Goal: Task Accomplishment & Management: Use online tool/utility

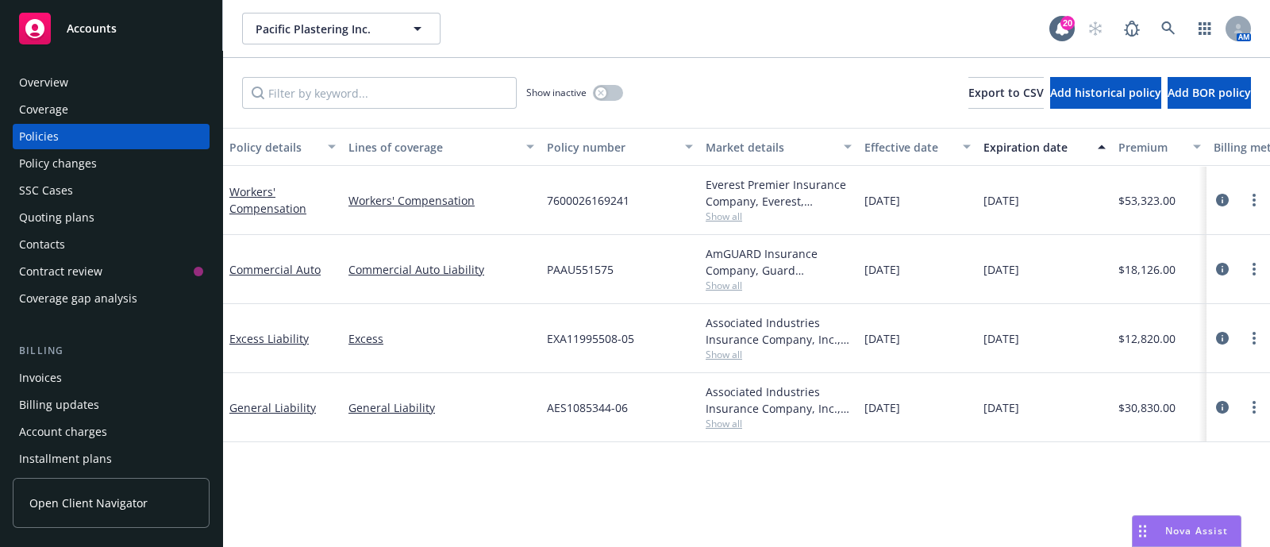
click at [67, 70] on div "Overview" at bounding box center [43, 82] width 49 height 25
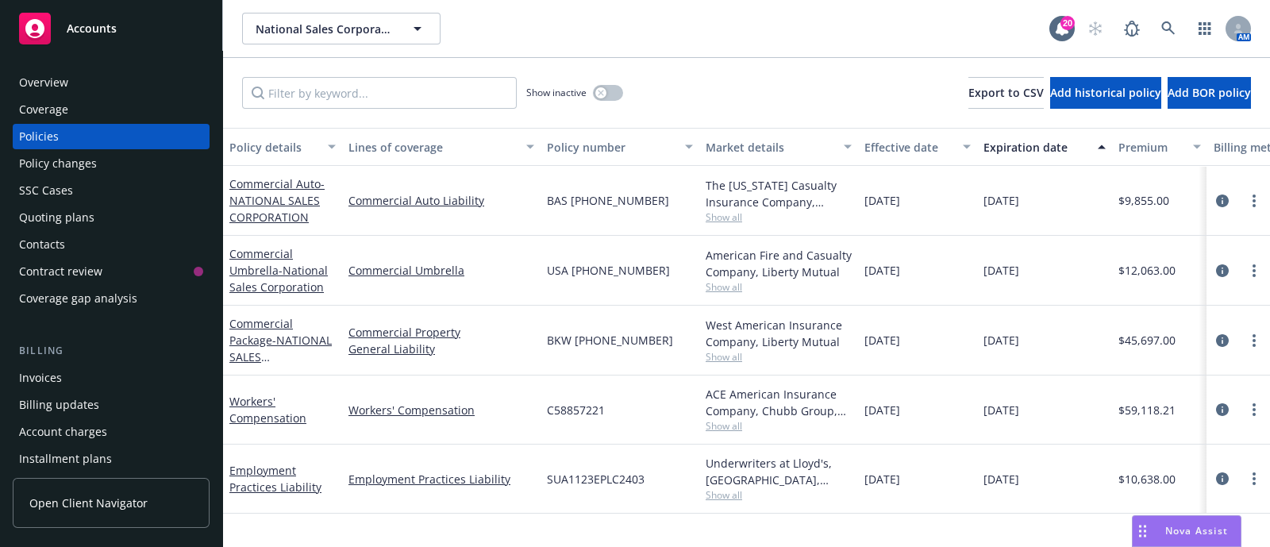
click at [52, 81] on div "Overview" at bounding box center [43, 82] width 49 height 25
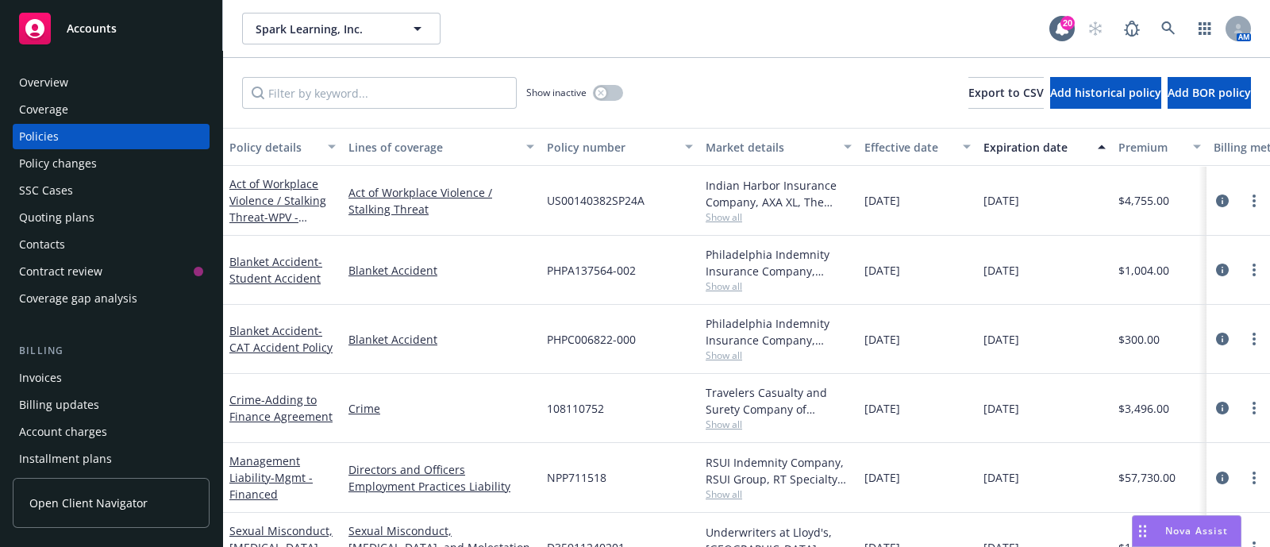
click at [742, 215] on span "Show all" at bounding box center [779, 216] width 146 height 13
click at [734, 359] on span "Show all" at bounding box center [779, 355] width 146 height 13
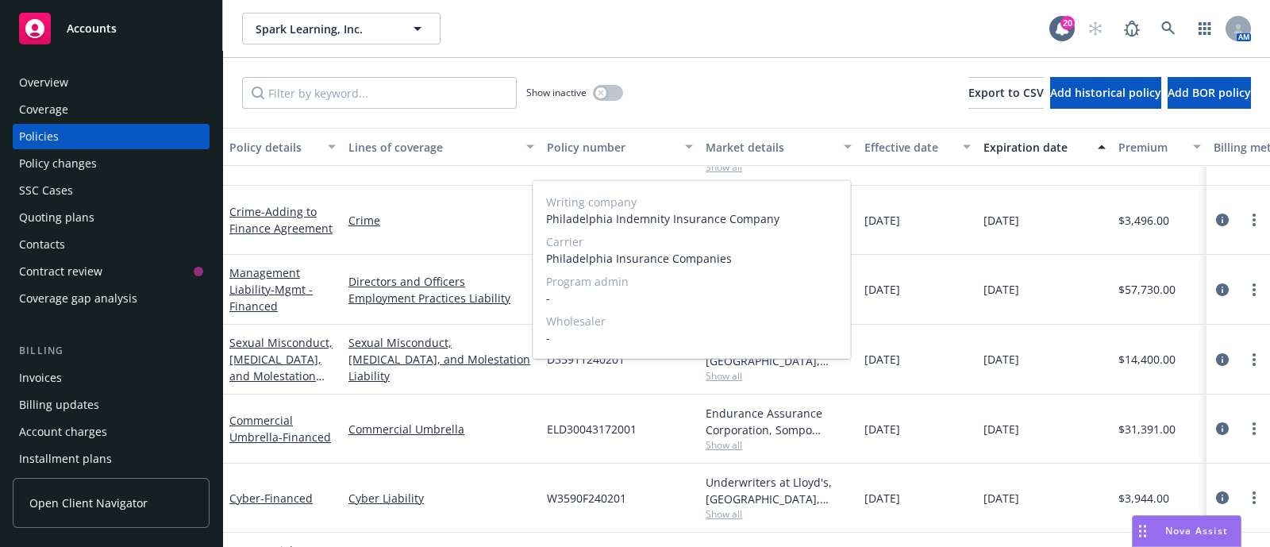
scroll to position [182, 0]
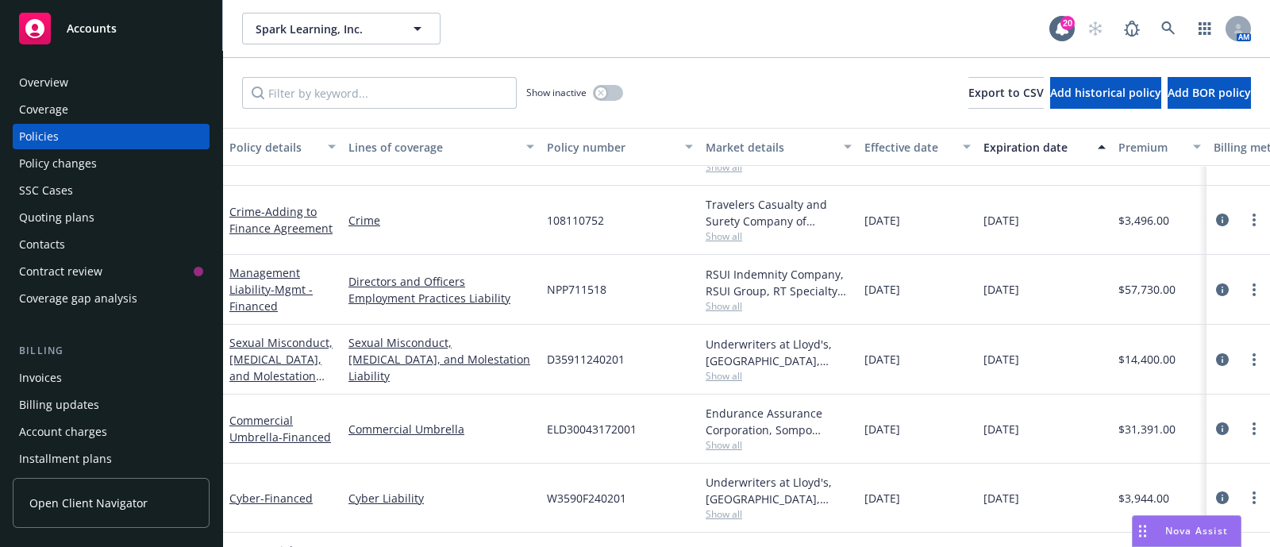
click at [521, 380] on div "Sexual Misconduct, Physical Abuse, and Molestation Liability" at bounding box center [441, 360] width 198 height 70
click at [736, 372] on span "Show all" at bounding box center [779, 375] width 146 height 13
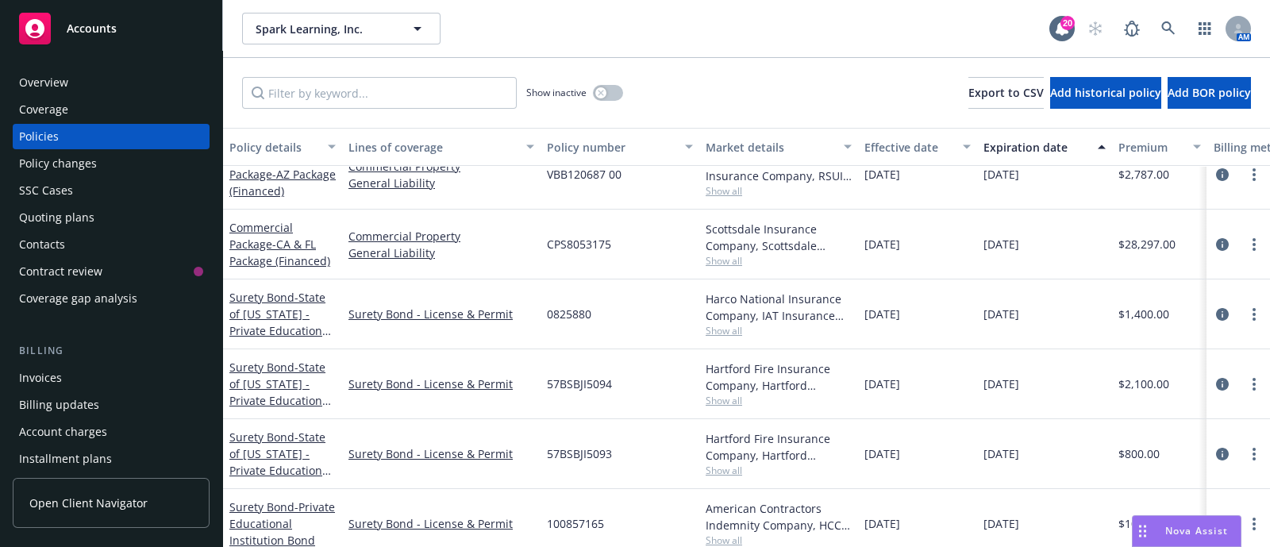
scroll to position [514, 0]
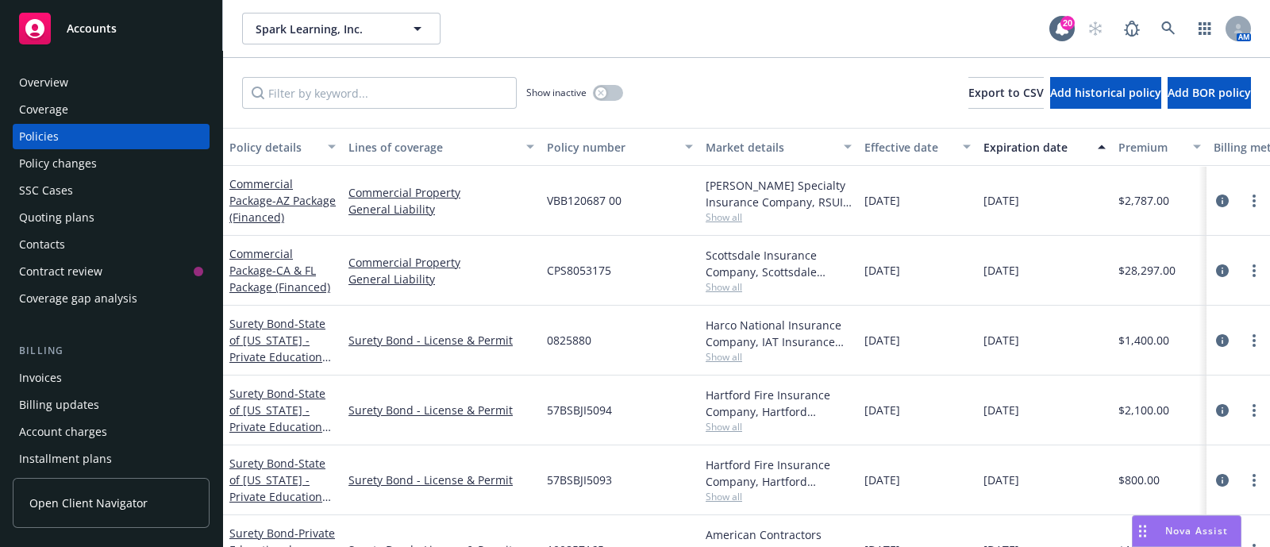
click at [482, 227] on div "Commercial Property General Liability" at bounding box center [441, 201] width 198 height 70
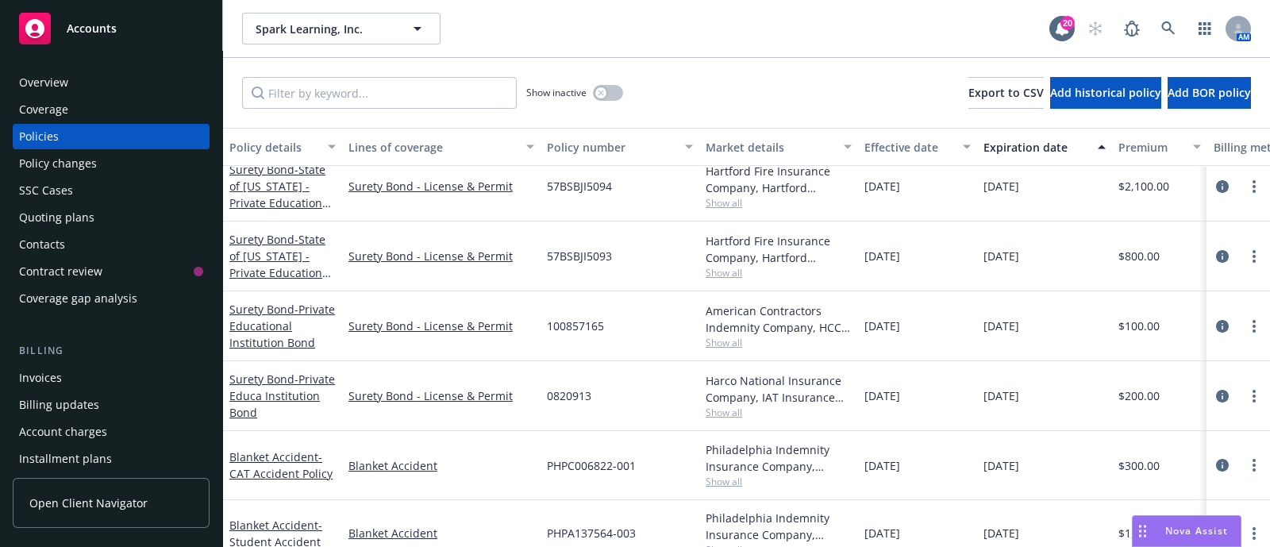
scroll to position [753, 0]
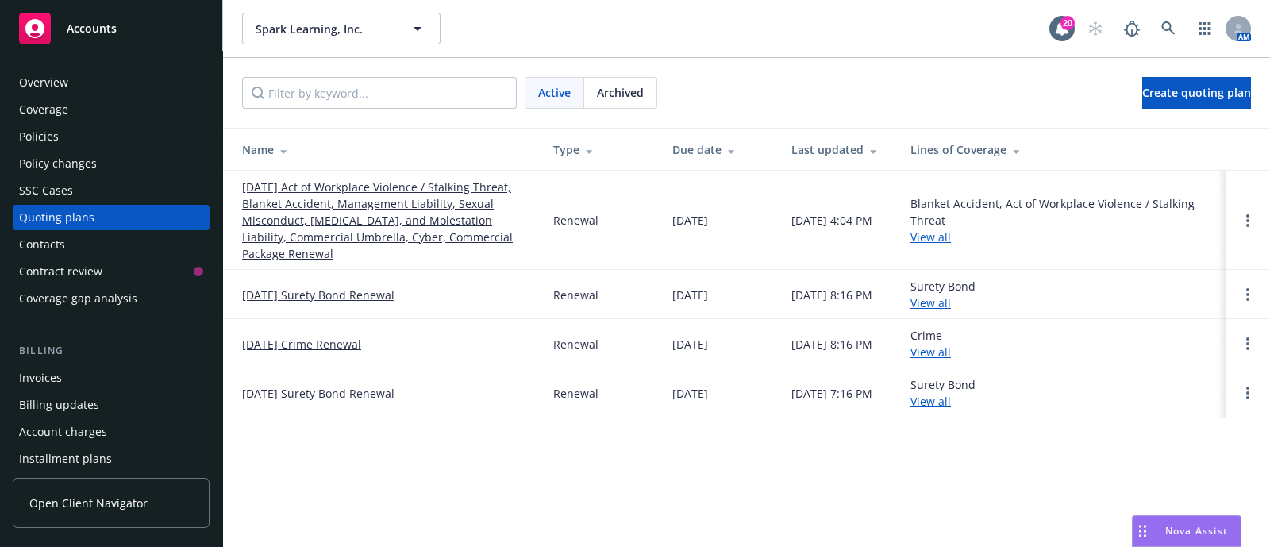
click at [444, 210] on link "[DATE] Act of Workplace Violence / Stalking Threat, Blanket Accident, Managemen…" at bounding box center [385, 220] width 286 height 83
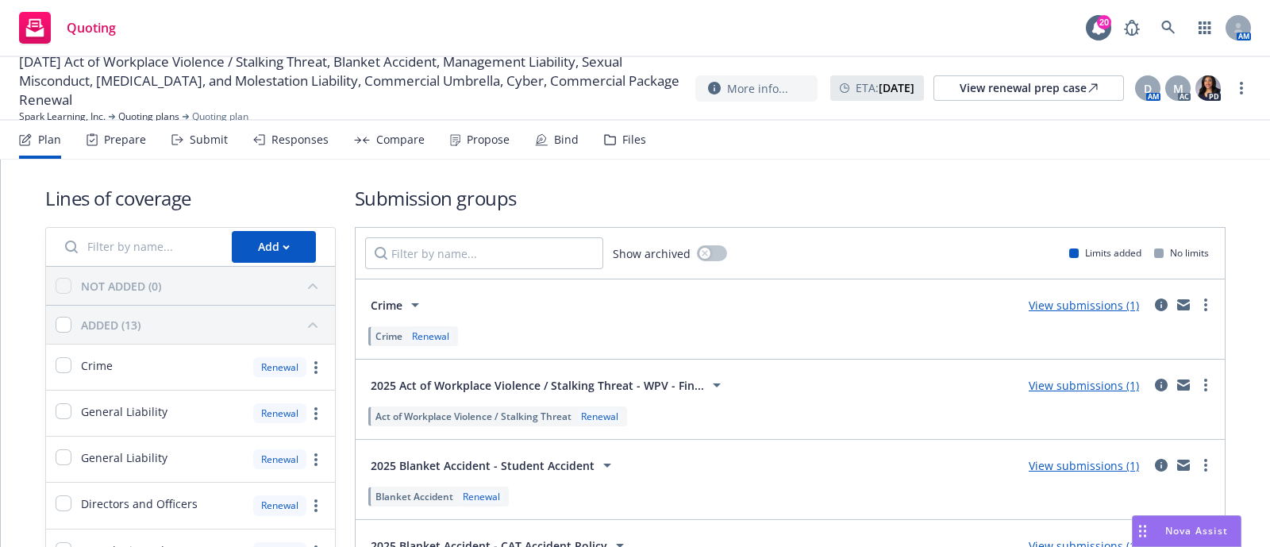
click at [507, 149] on div "Plan Prepare Submit Responses Compare Propose Bind Files" at bounding box center [332, 140] width 627 height 38
click at [478, 138] on div "Propose" at bounding box center [488, 139] width 43 height 13
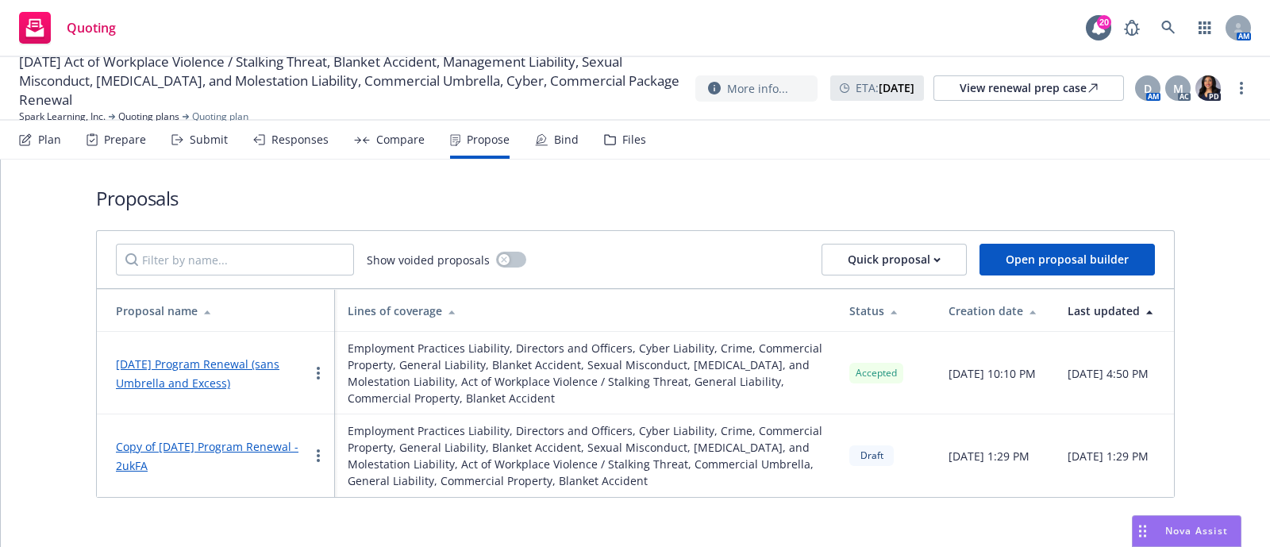
click at [233, 364] on link "2025-08-19 Program Renewal (sans Umbrella and Excess)" at bounding box center [198, 373] width 164 height 34
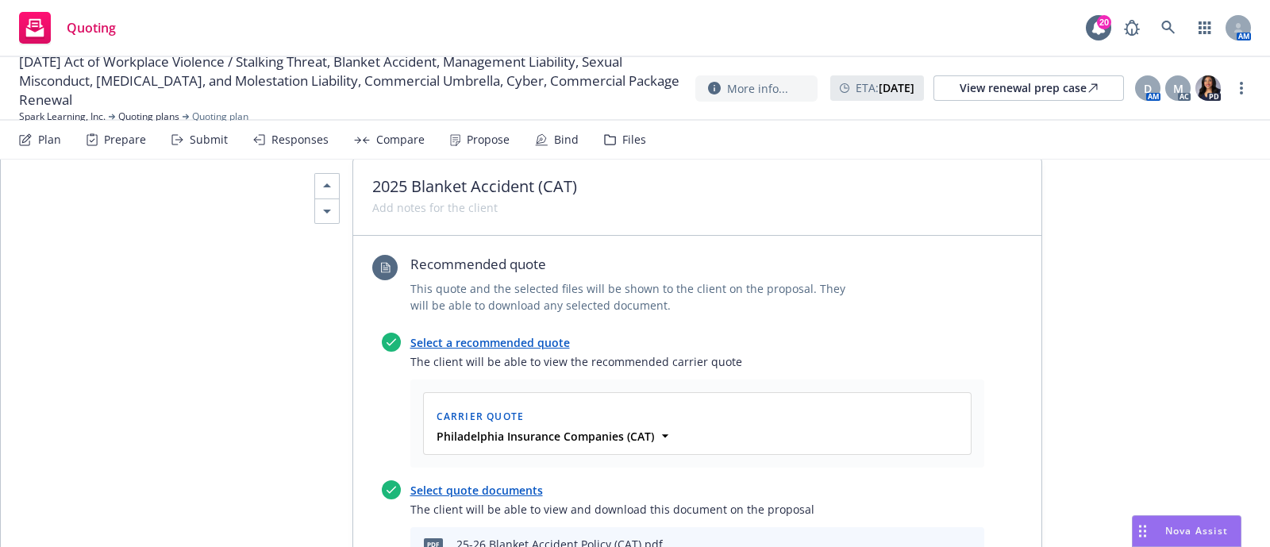
scroll to position [9080, 0]
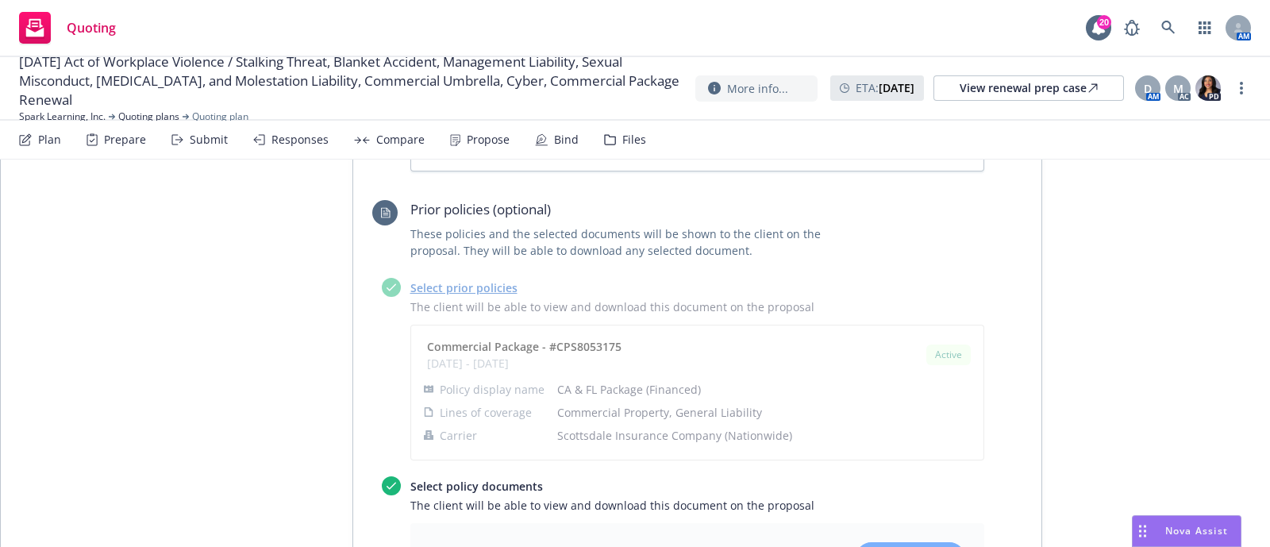
scroll to position [10550, 0]
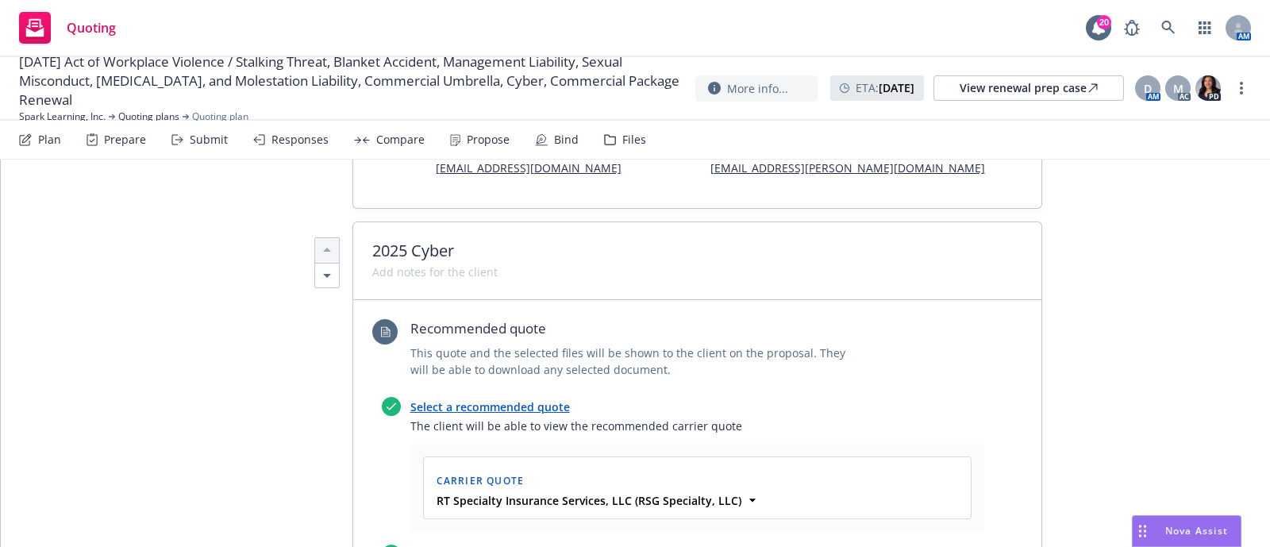
scroll to position [0, 0]
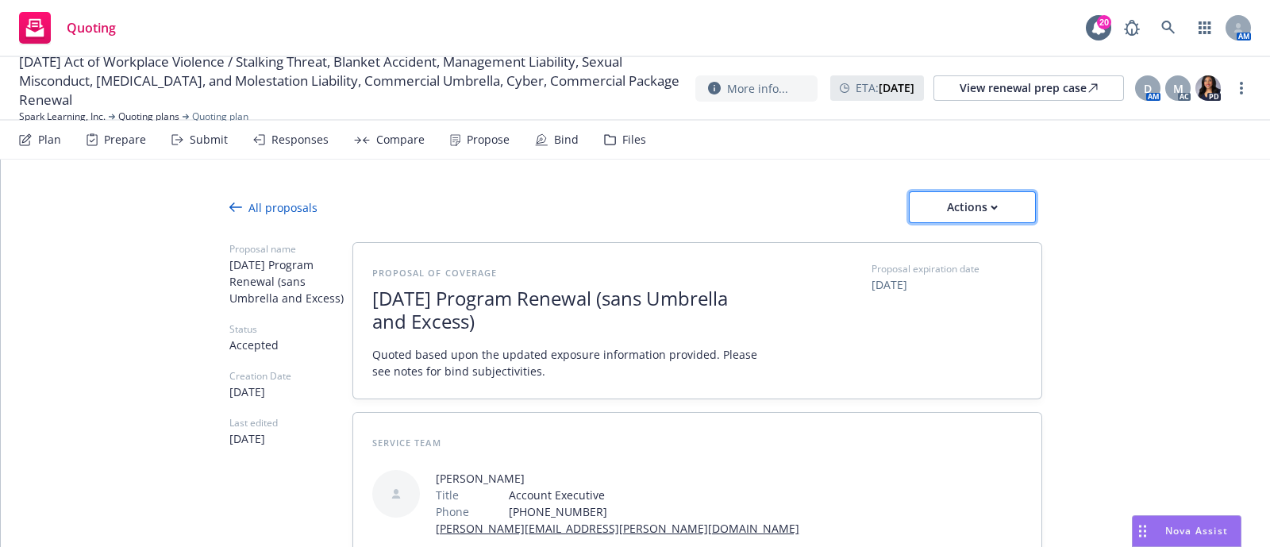
click at [967, 198] on div "Actions" at bounding box center [972, 207] width 75 height 30
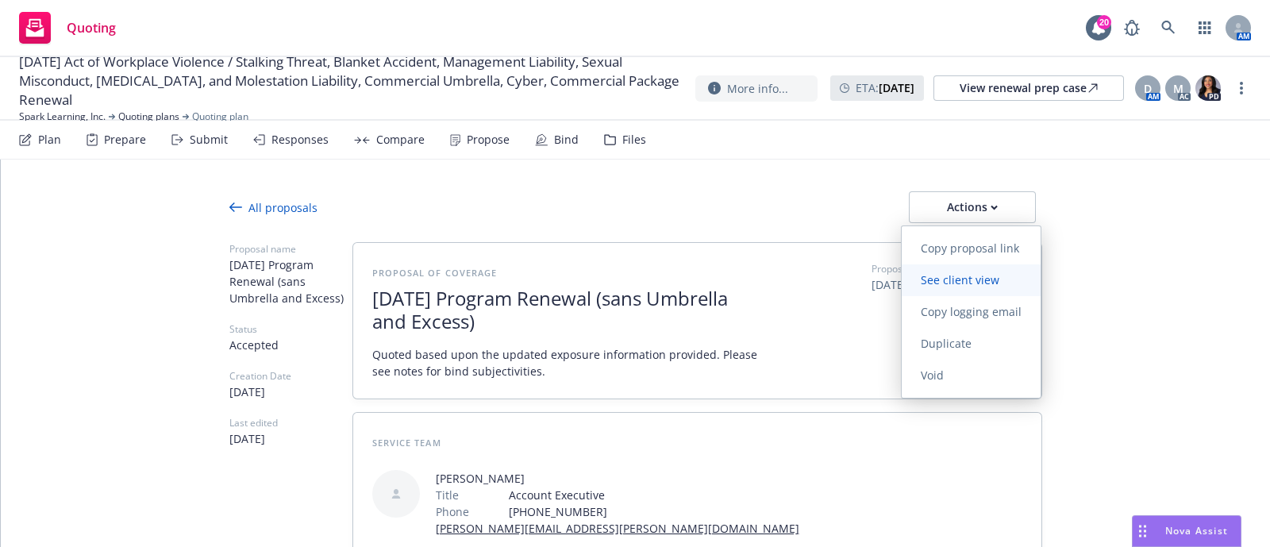
click at [964, 283] on span "See client view" at bounding box center [960, 279] width 117 height 15
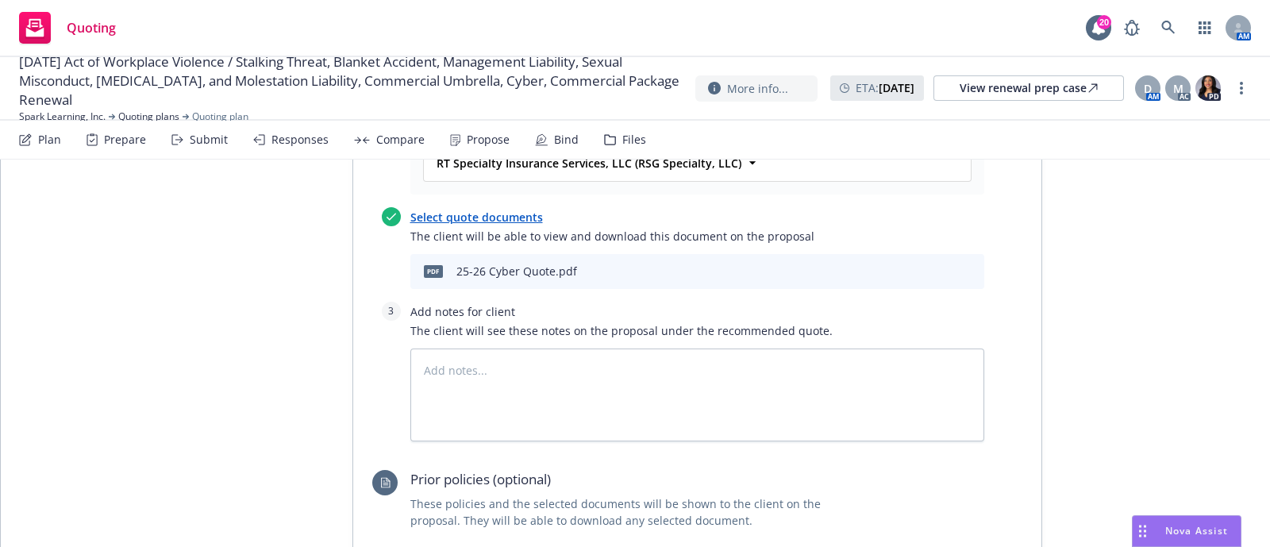
scroll to position [795, 0]
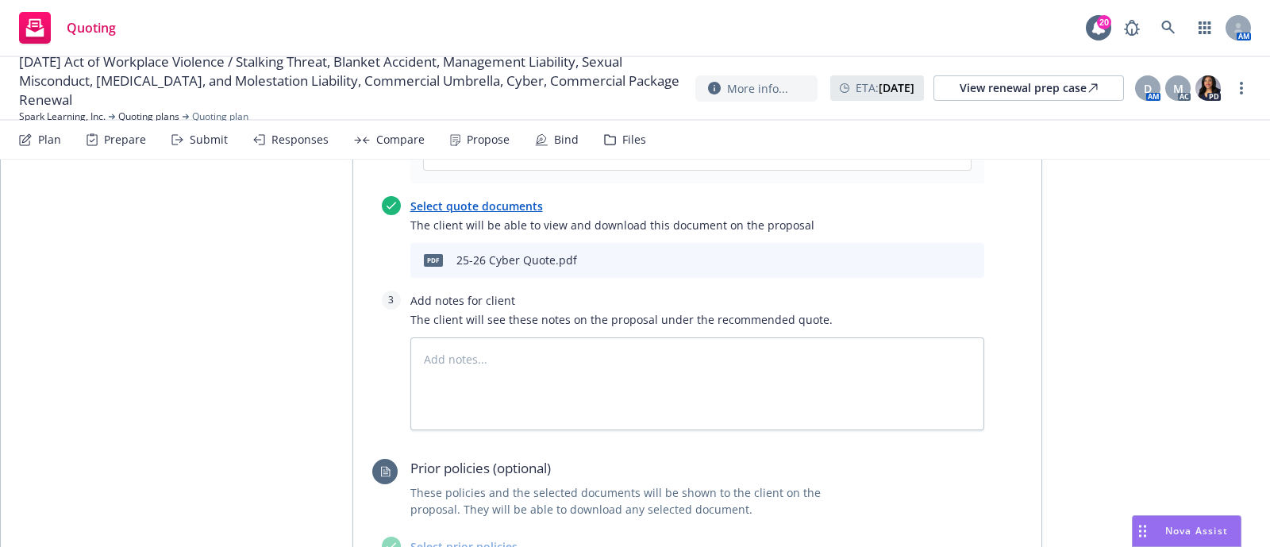
type textarea "x"
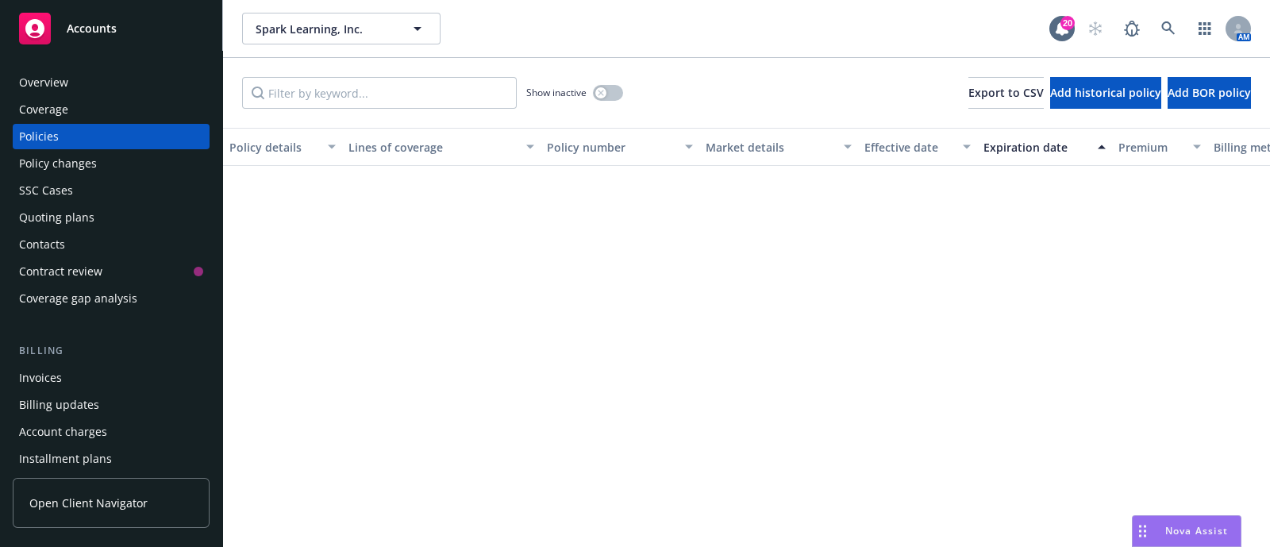
scroll to position [753, 0]
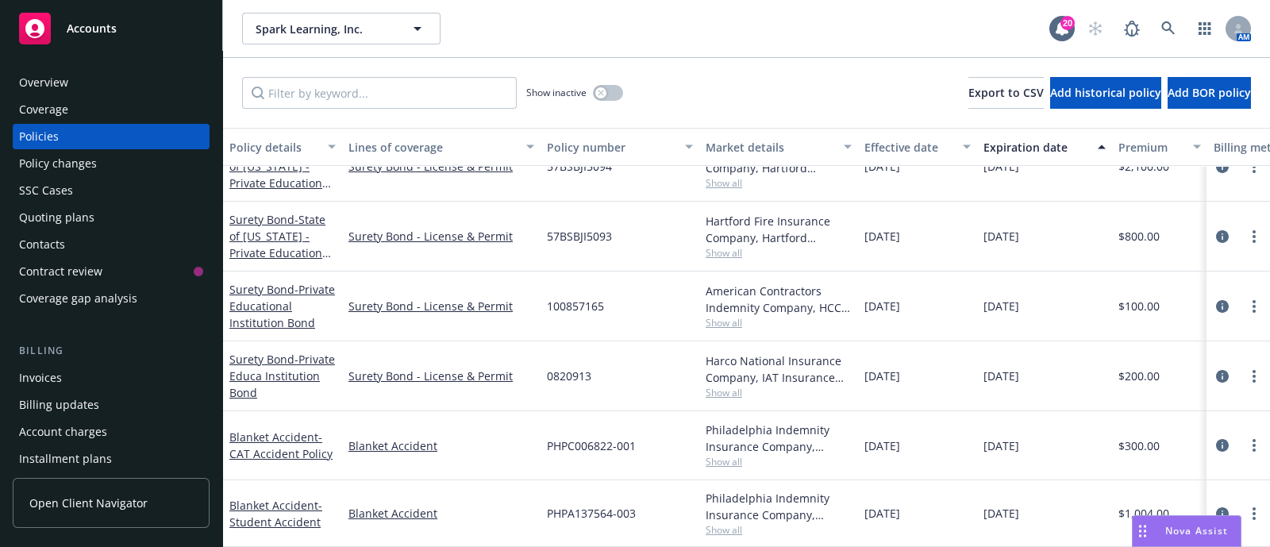
click at [79, 84] on div "Overview" at bounding box center [111, 82] width 184 height 25
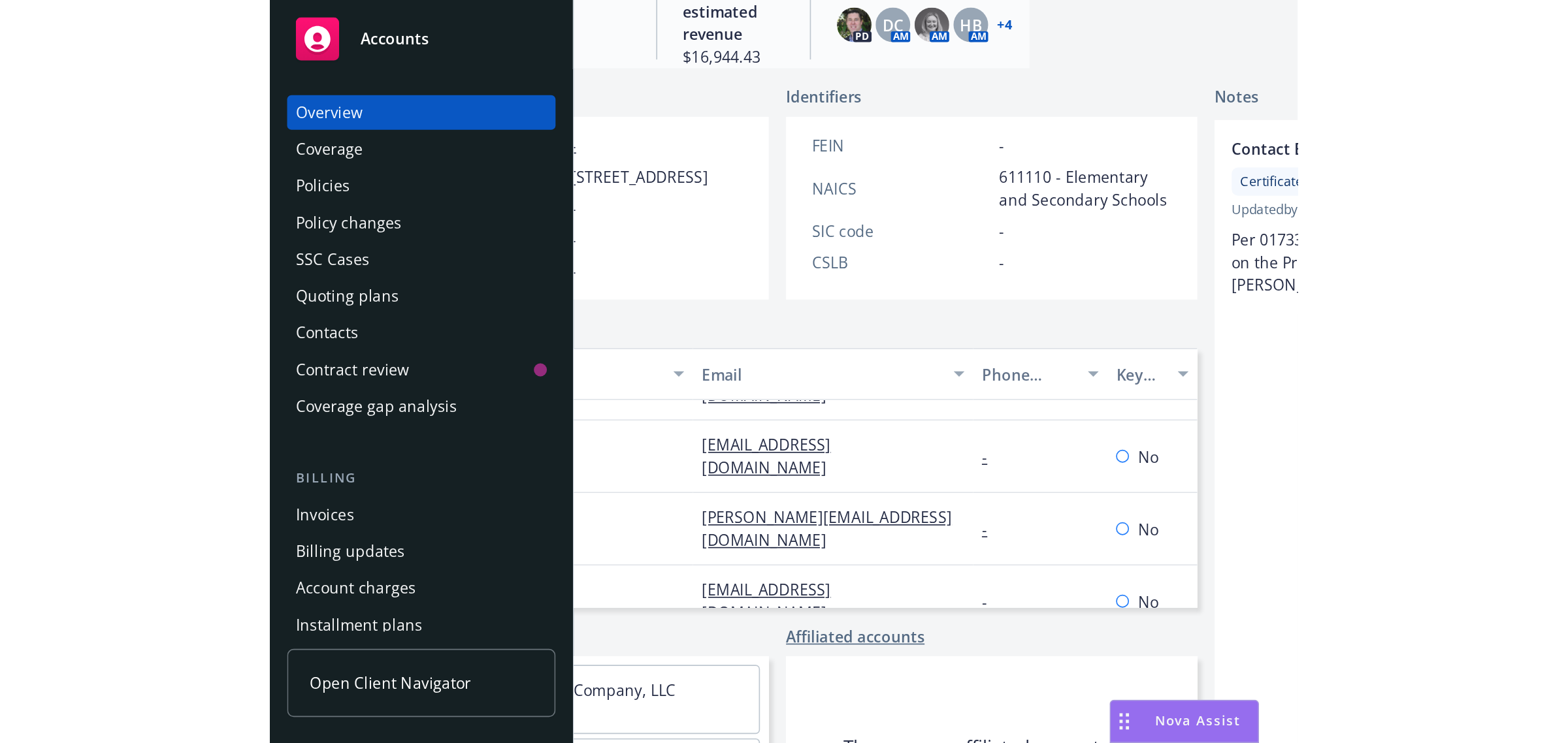
scroll to position [250, 0]
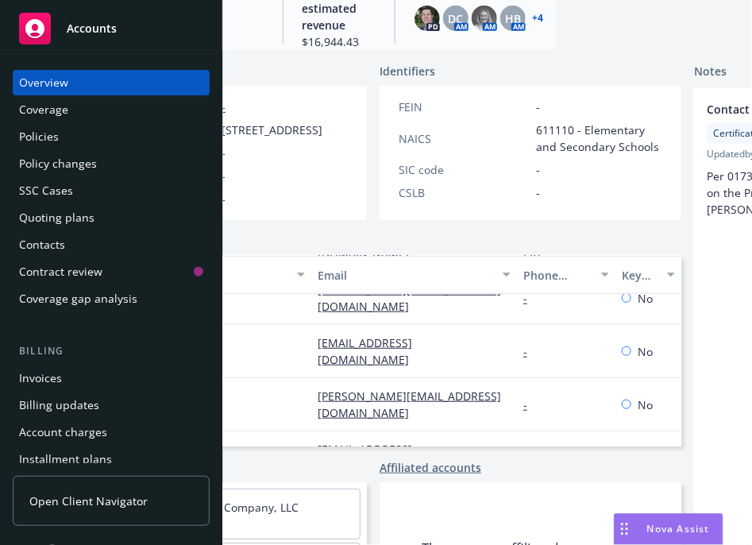
click at [588, 53] on div "Spark Learning, Inc. Spark Learning, Inc. 20 AM Spark Learning, Inc. Business I…" at bounding box center [487, 272] width 529 height 545
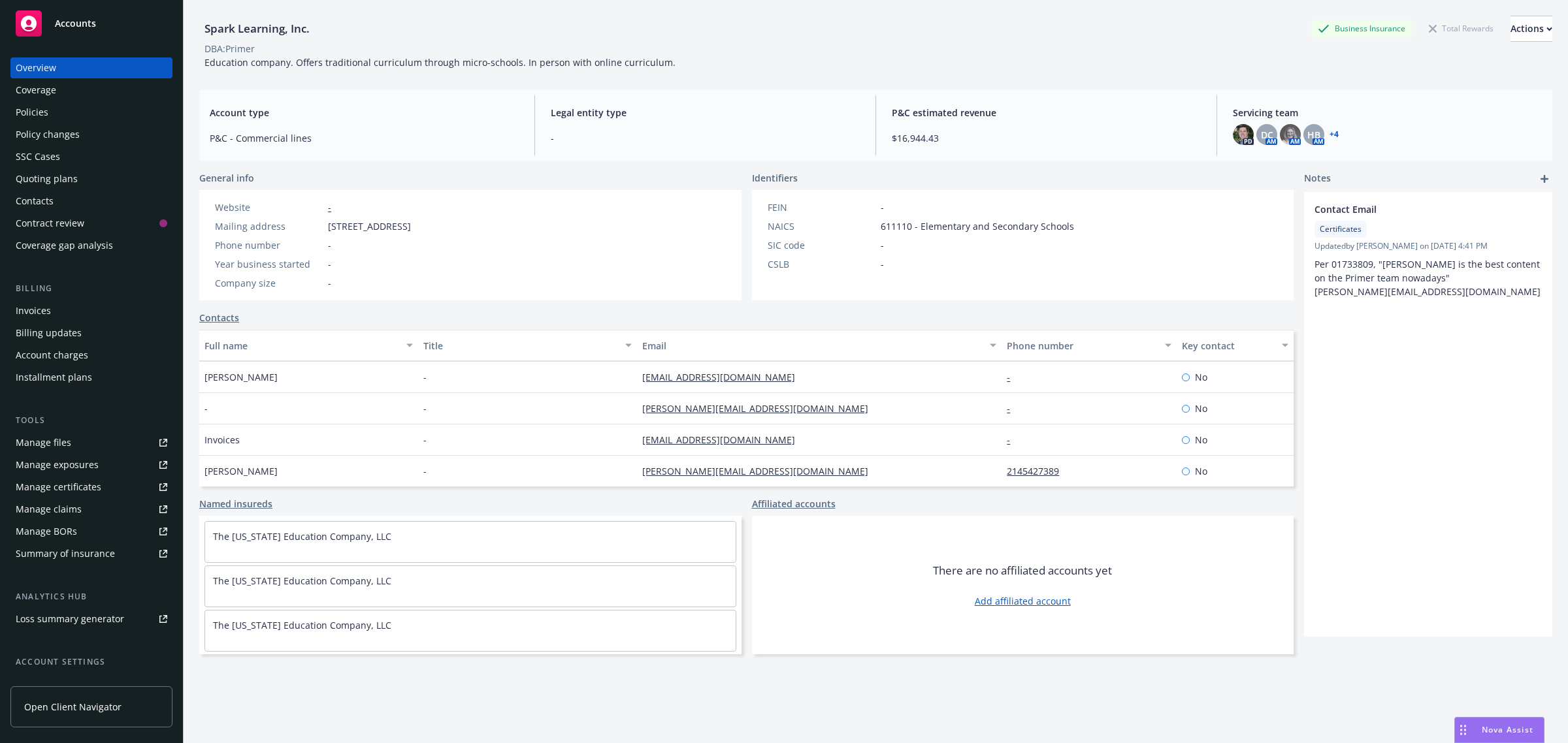
scroll to position [48, 0]
click at [44, 99] on div "Coverage" at bounding box center [35, 90] width 40 height 21
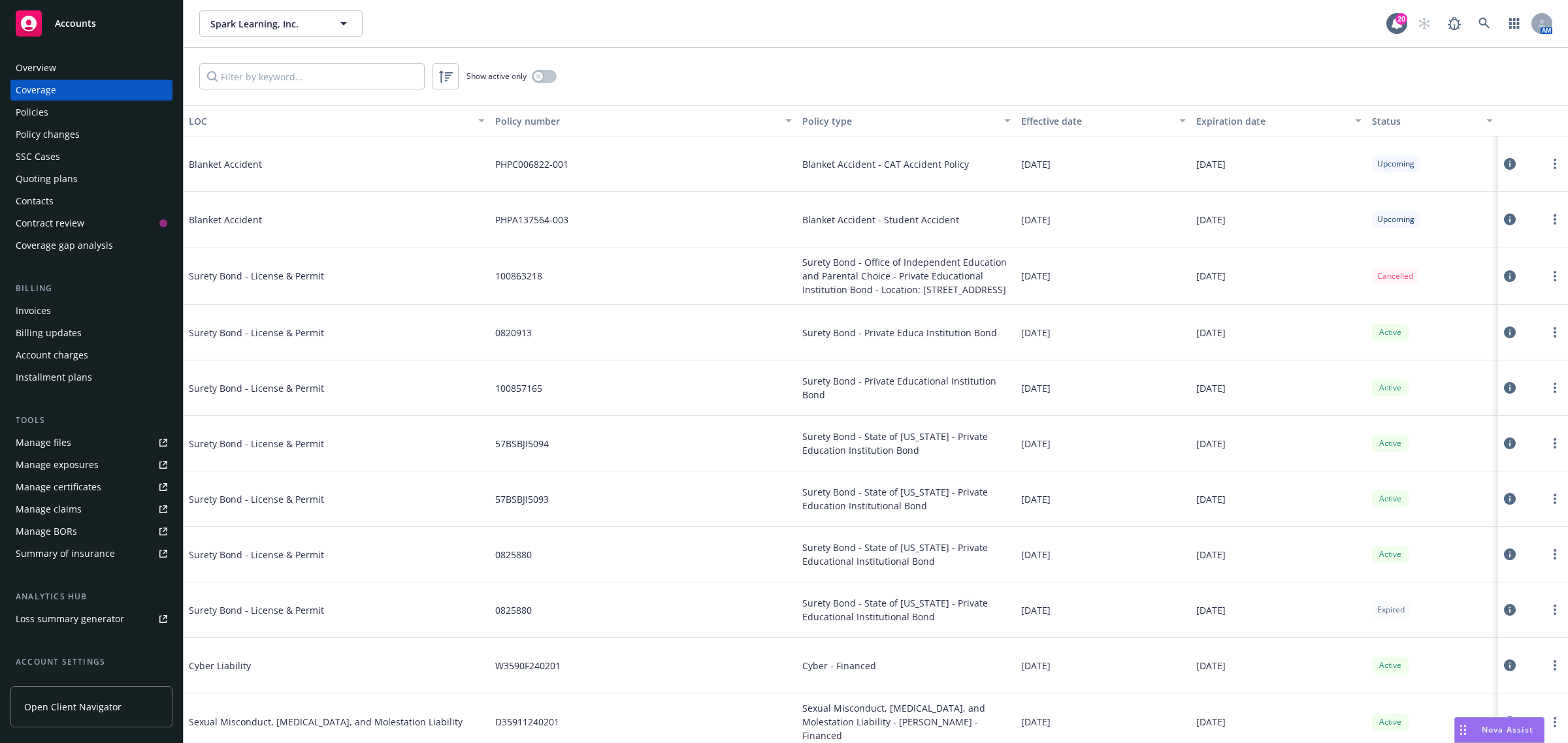
click at [30, 118] on div "Policies" at bounding box center [32, 112] width 33 height 21
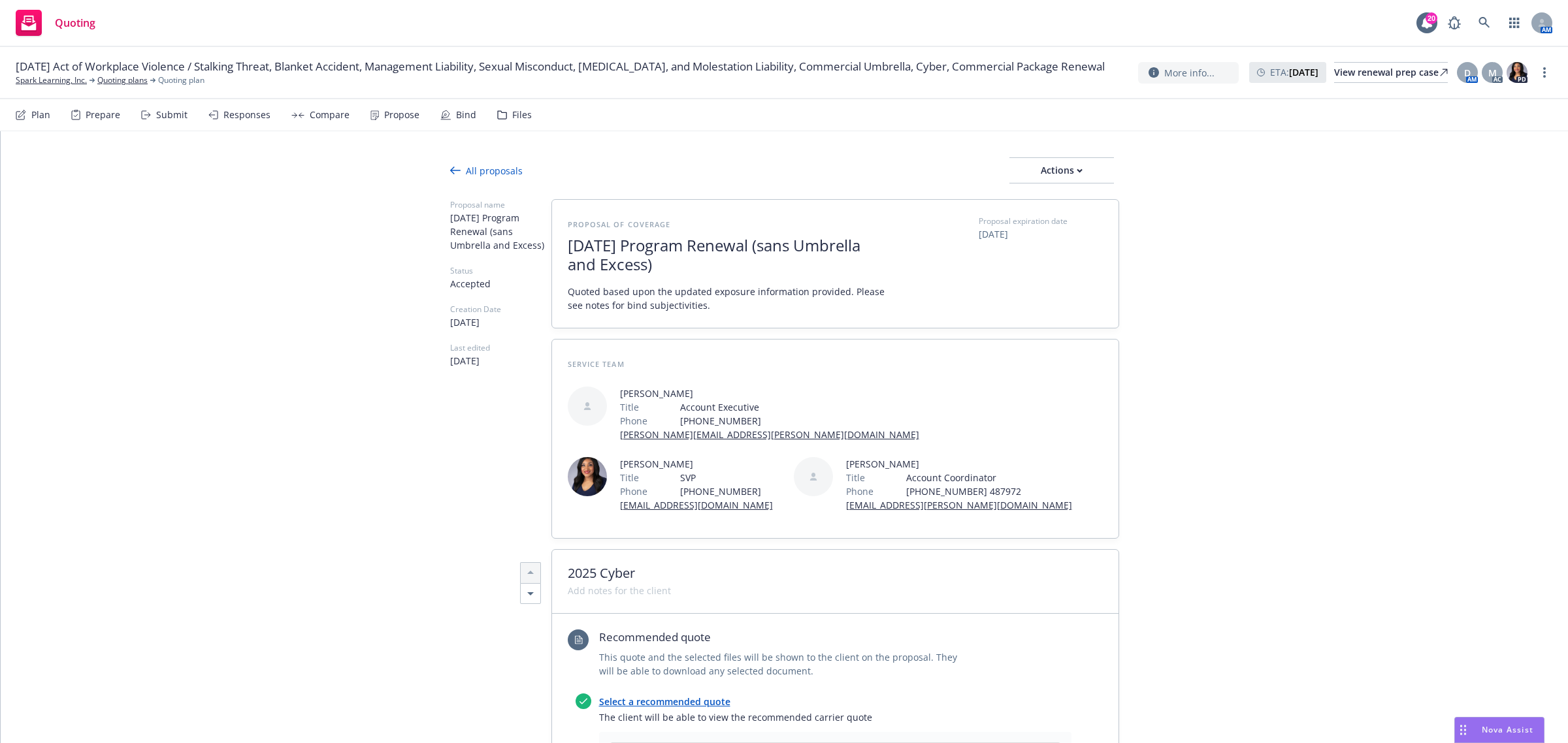
scroll to position [654, 0]
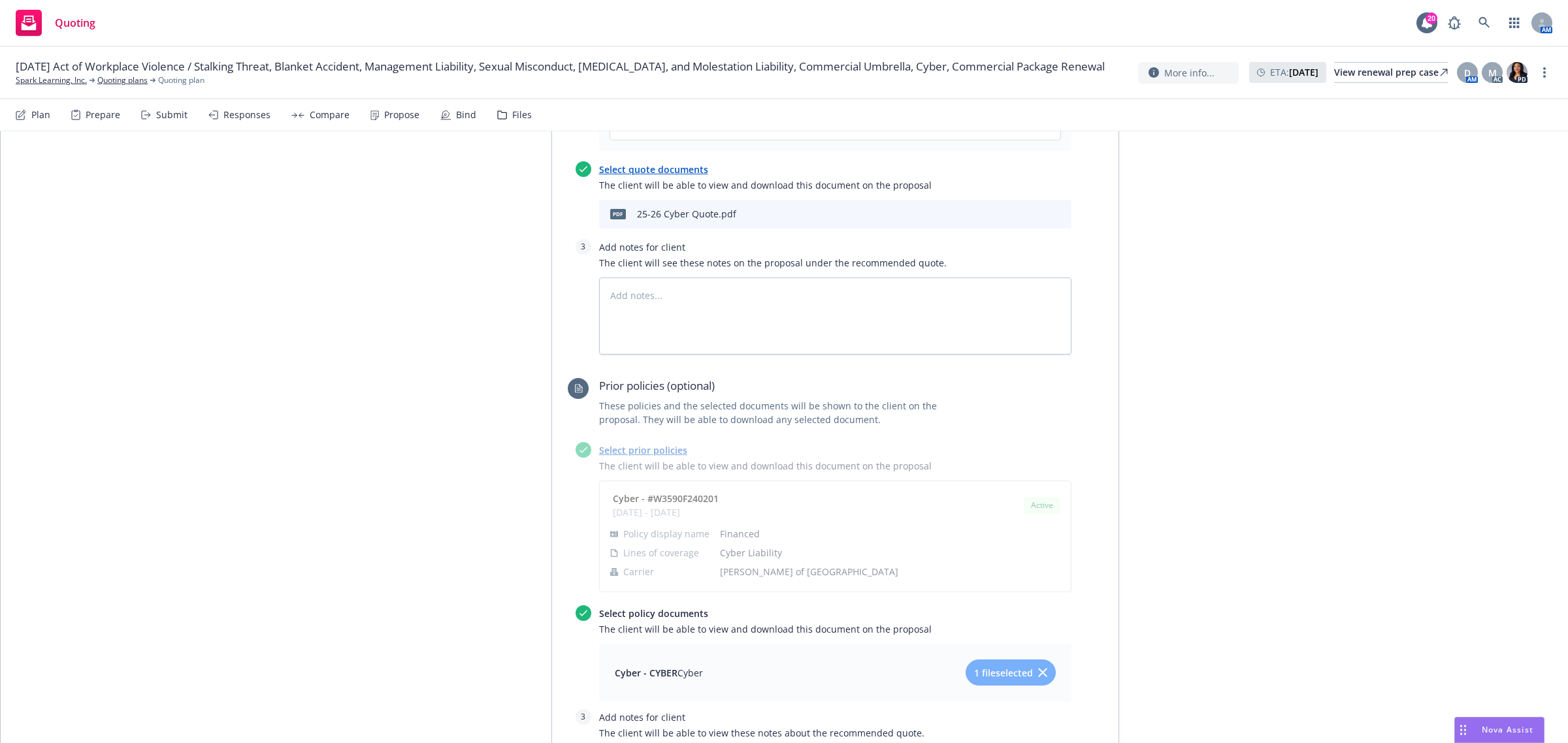
drag, startPoint x: 515, startPoint y: 379, endPoint x: 546, endPoint y: 376, distance: 31.1
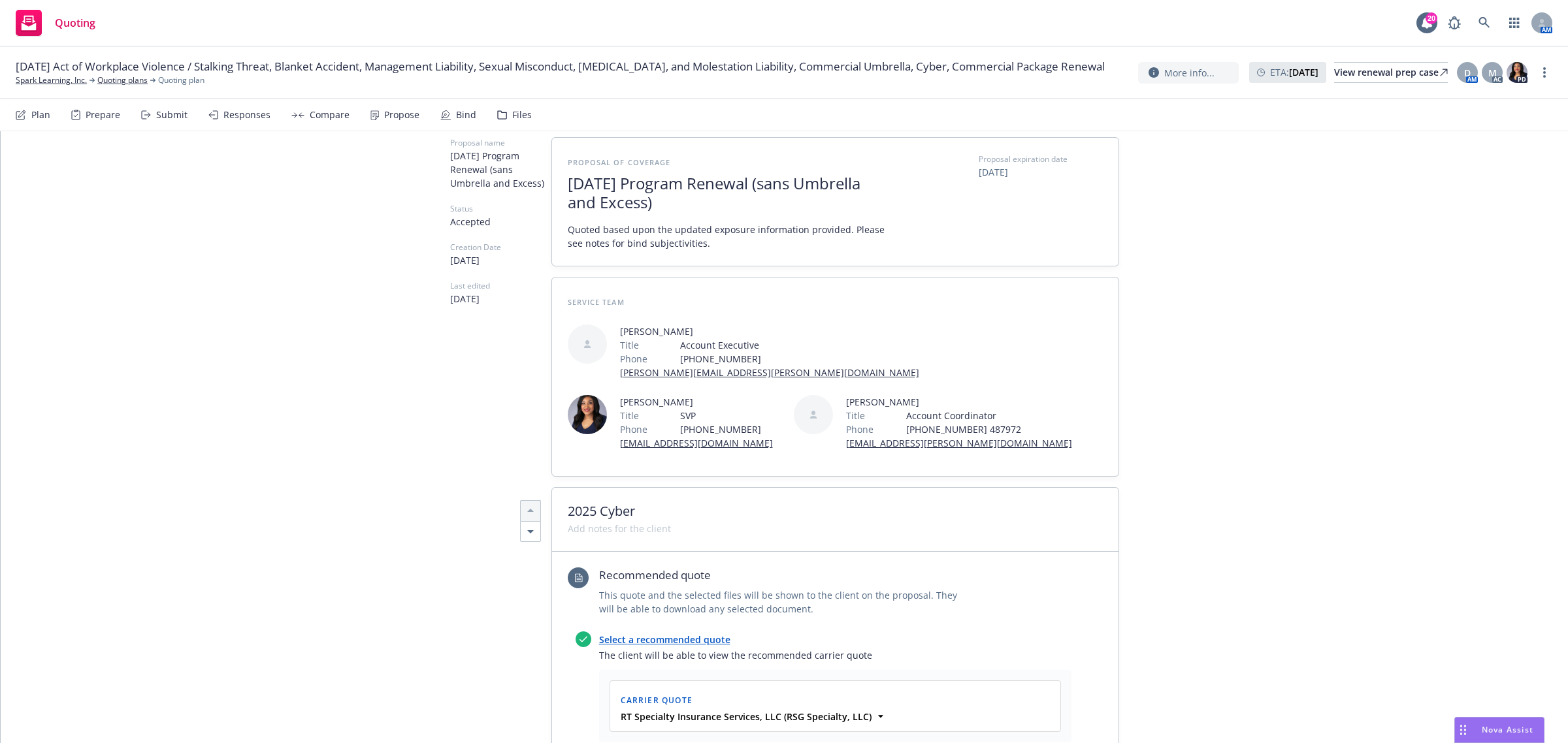
scroll to position [0, 0]
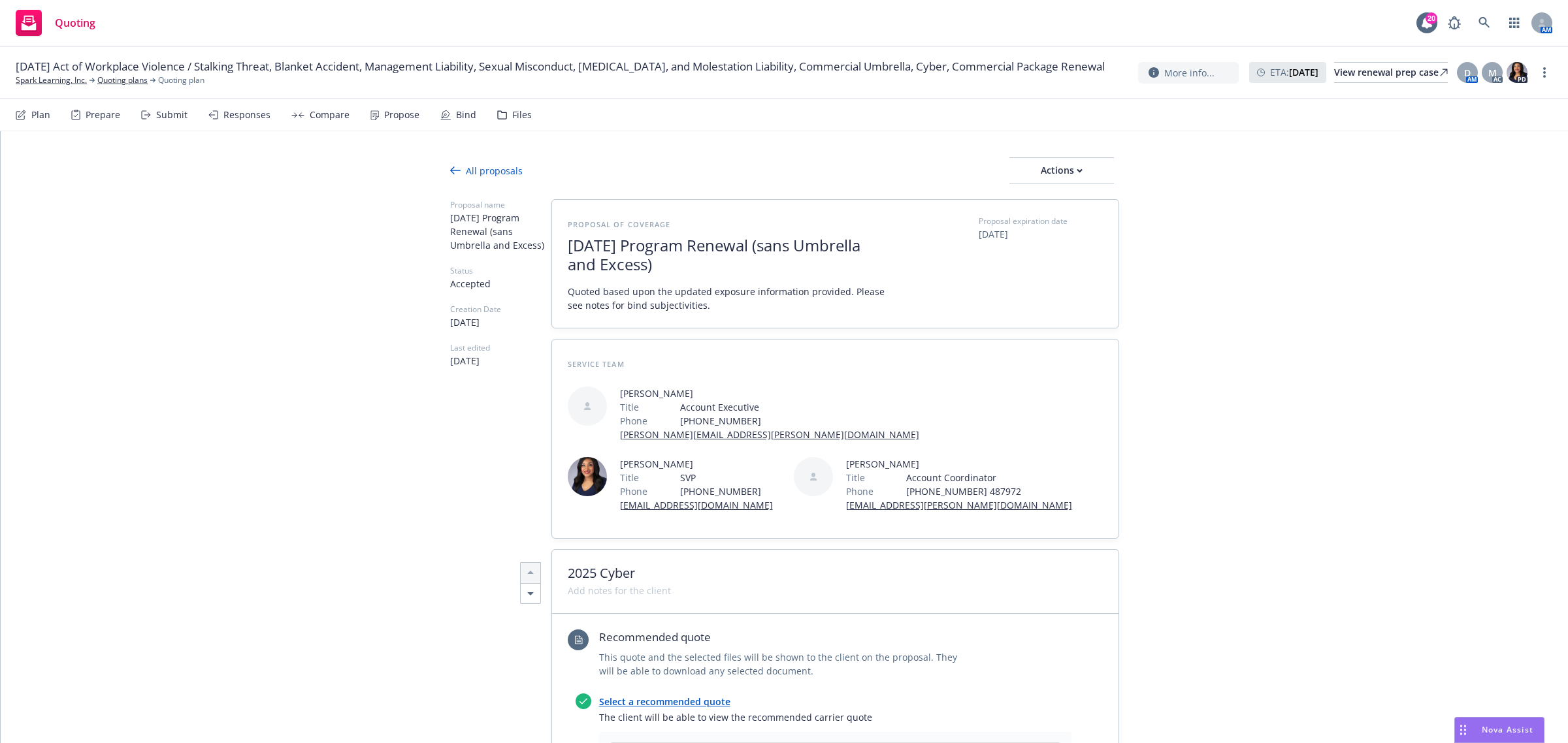
type textarea "x"
